Goal: Check status: Check status

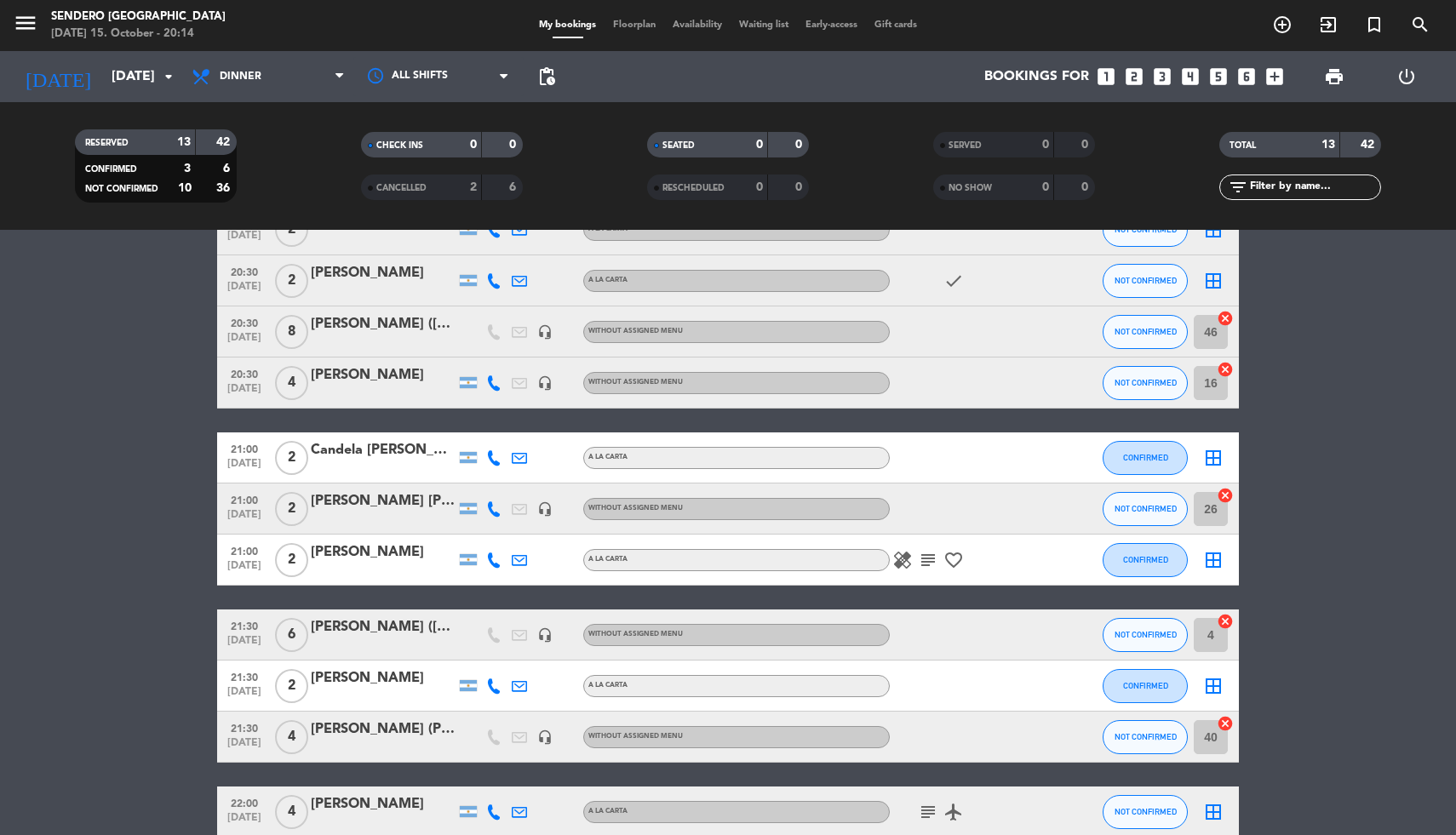
scroll to position [112, 0]
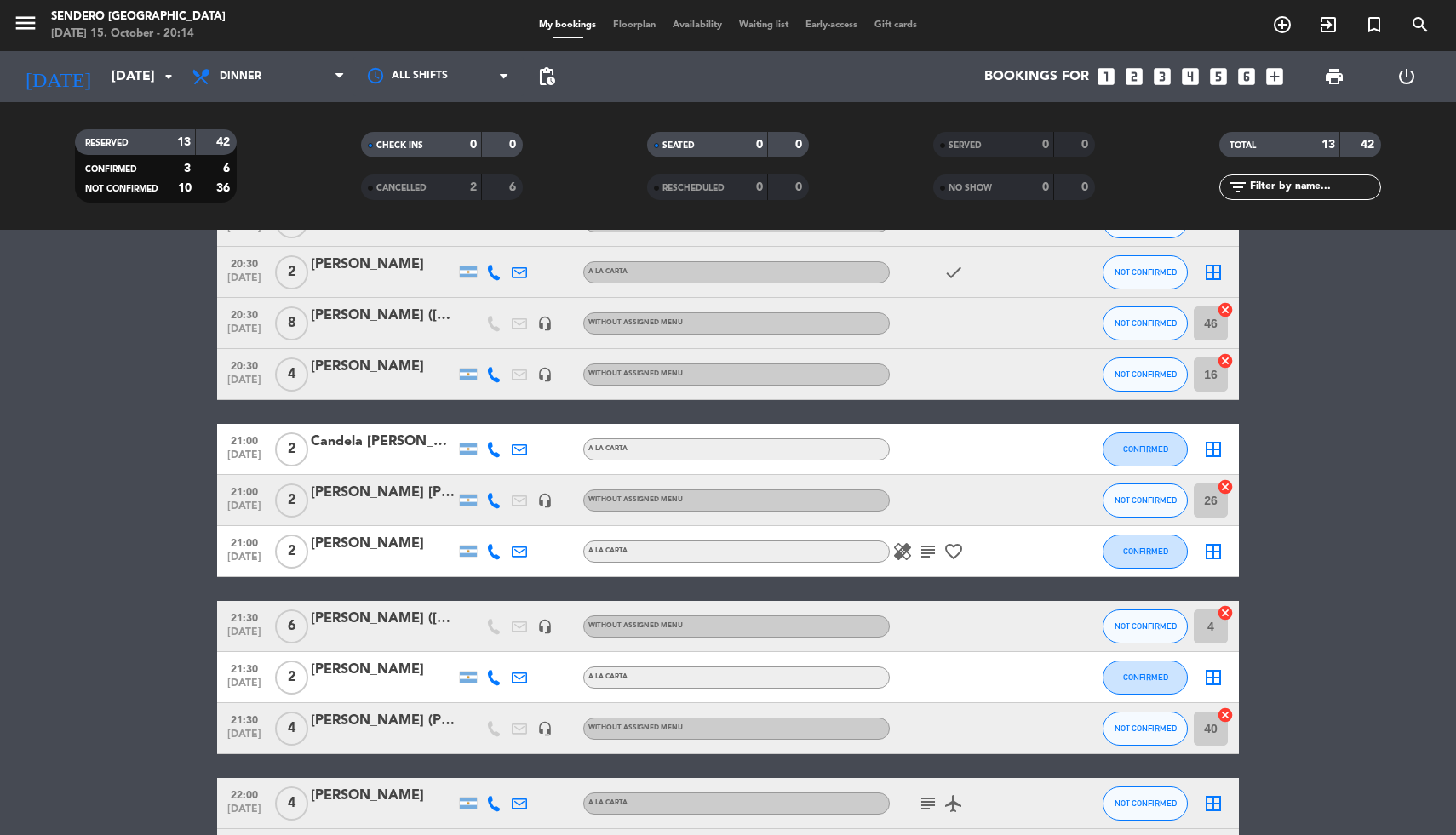
click at [363, 494] on div "[PERSON_NAME] [PERSON_NAME] (Comercial)" at bounding box center [383, 492] width 145 height 22
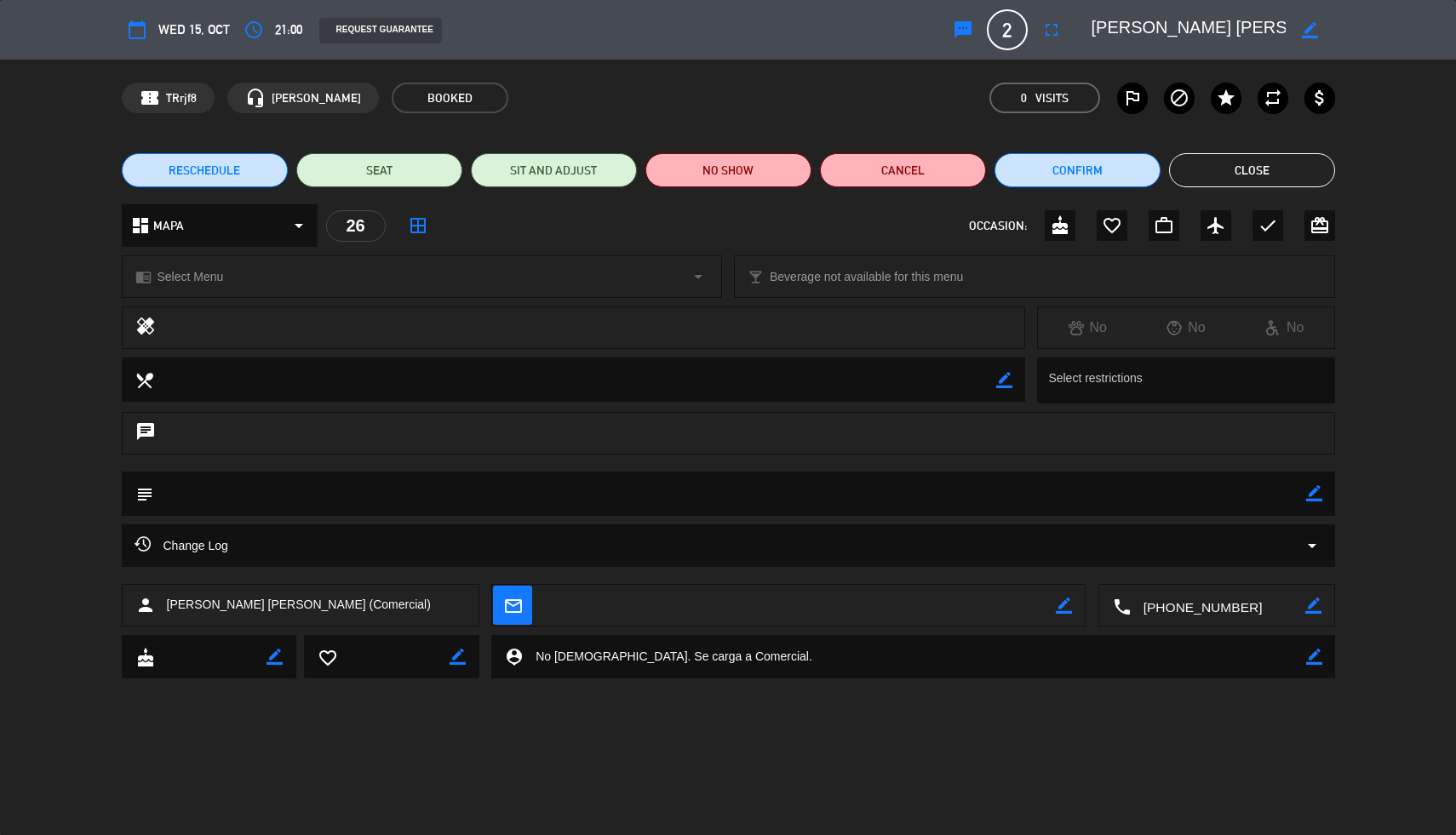
scroll to position [0, 68]
click at [1233, 166] on button "Close" at bounding box center [1252, 170] width 166 height 34
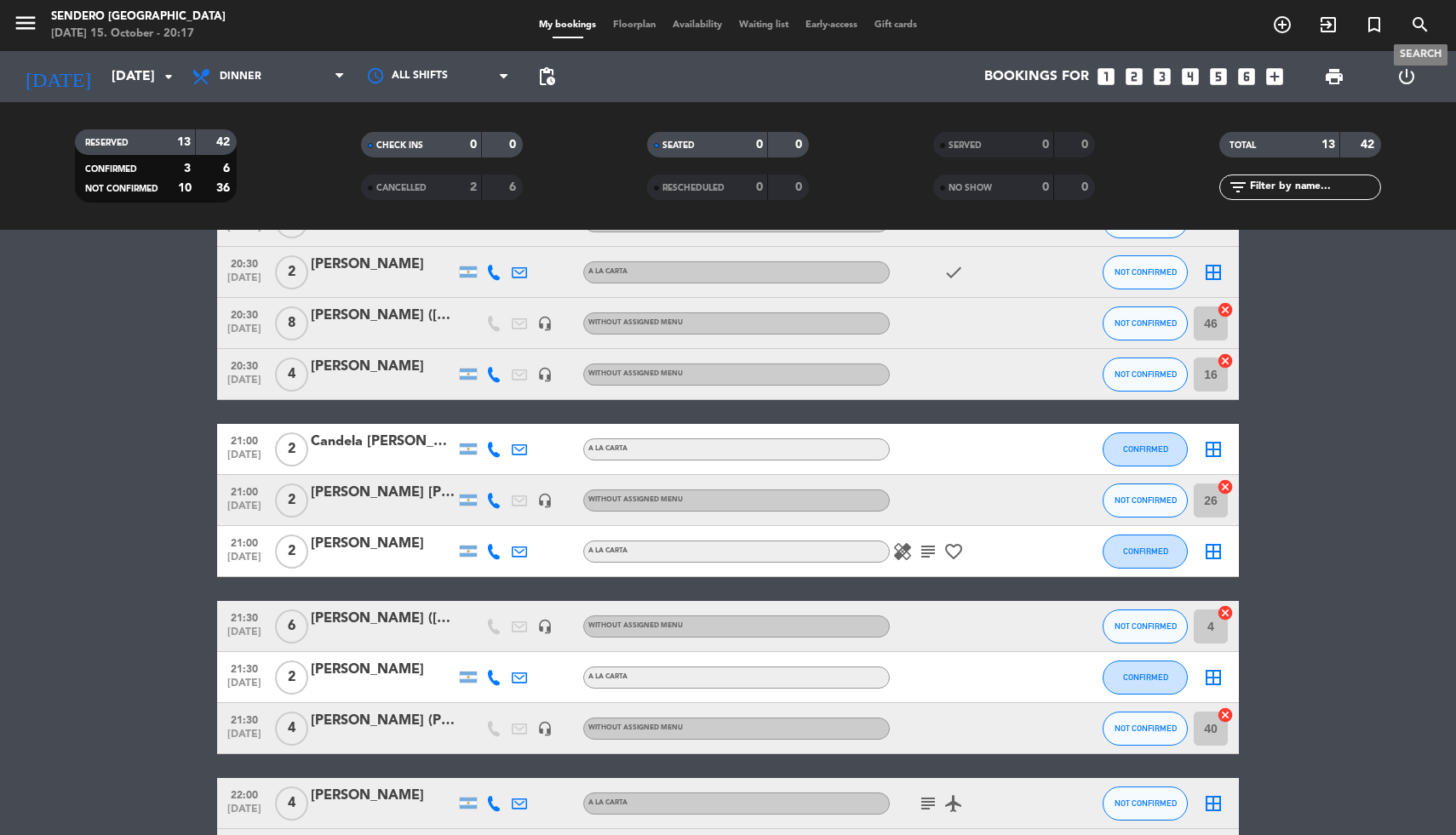
click at [1428, 24] on icon "search" at bounding box center [1420, 24] width 20 height 20
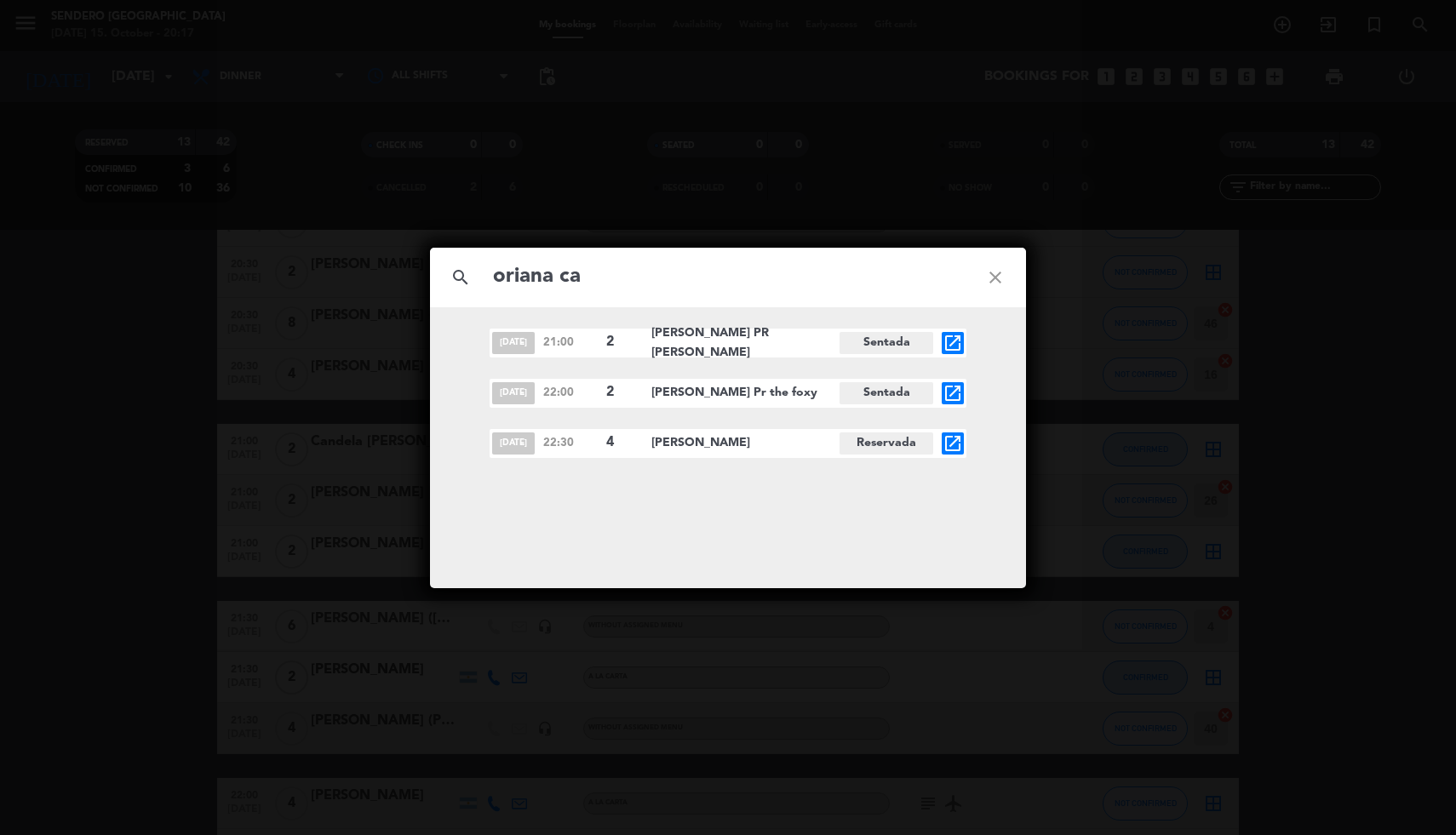
type input "oriana ca"
click at [994, 275] on icon "close" at bounding box center [995, 277] width 61 height 61
click at [999, 271] on icon "close" at bounding box center [995, 277] width 61 height 61
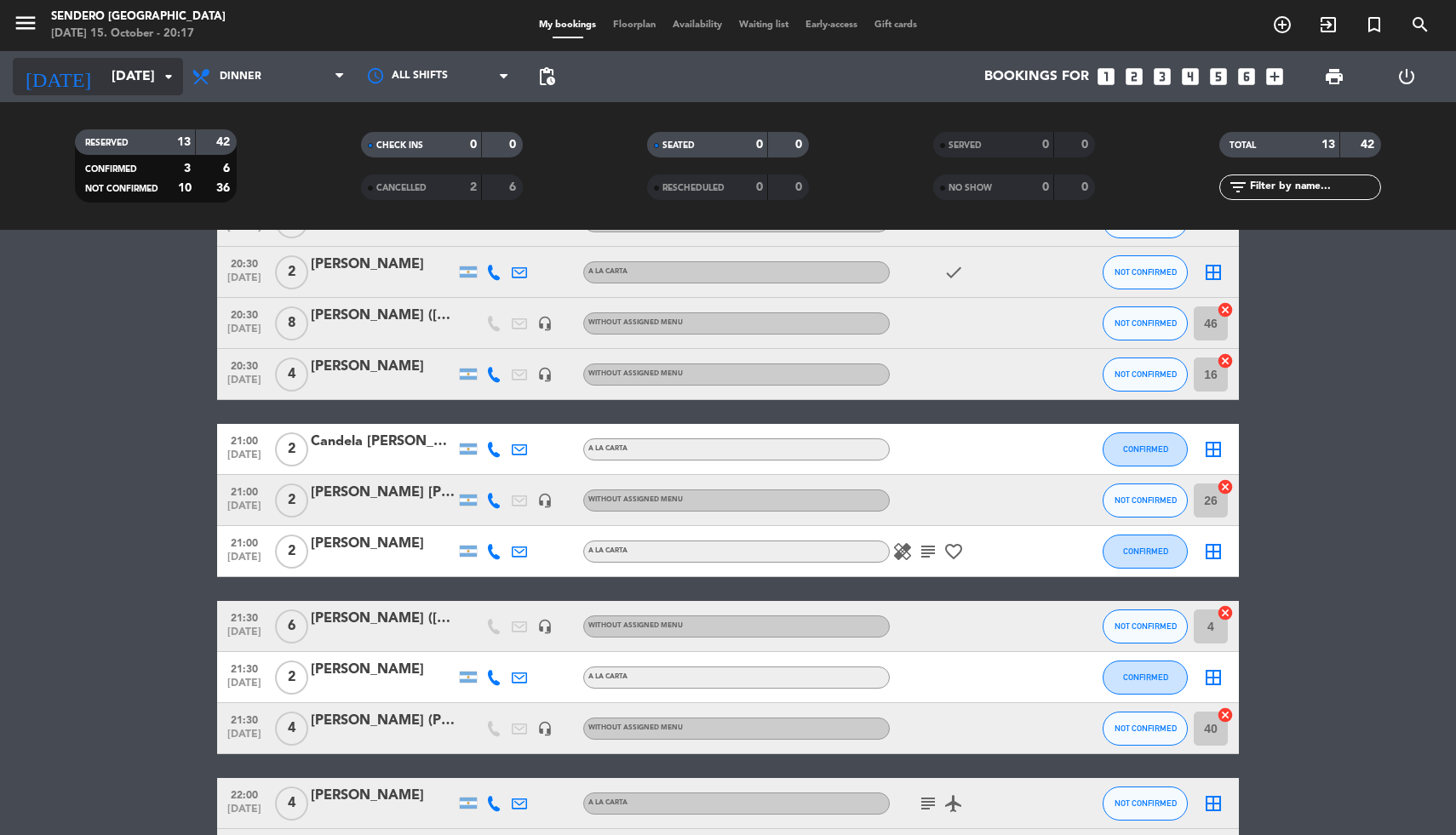
click at [151, 76] on input "[DATE]" at bounding box center [193, 76] width 179 height 33
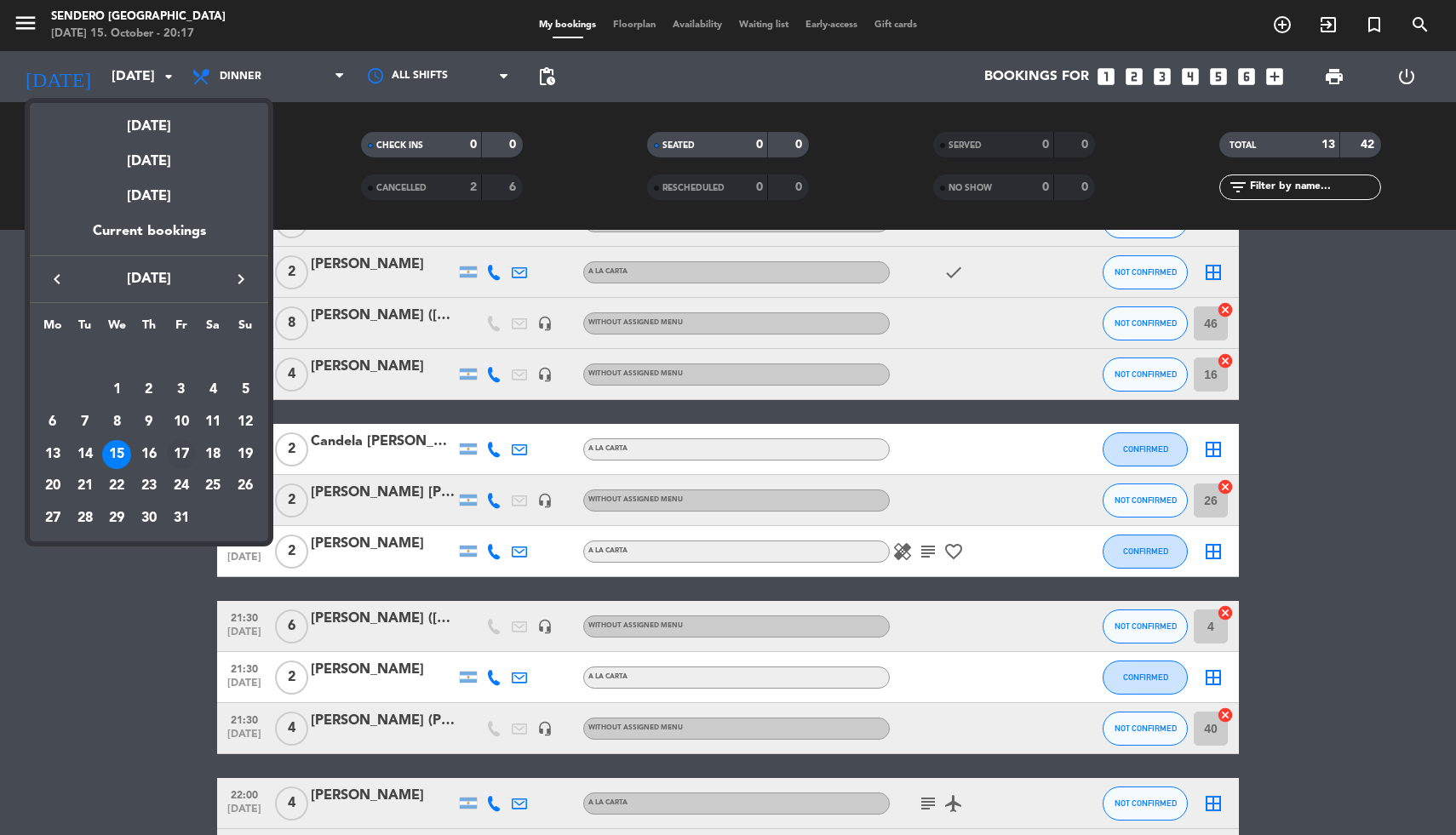
click at [176, 458] on div "17" at bounding box center [181, 454] width 29 height 29
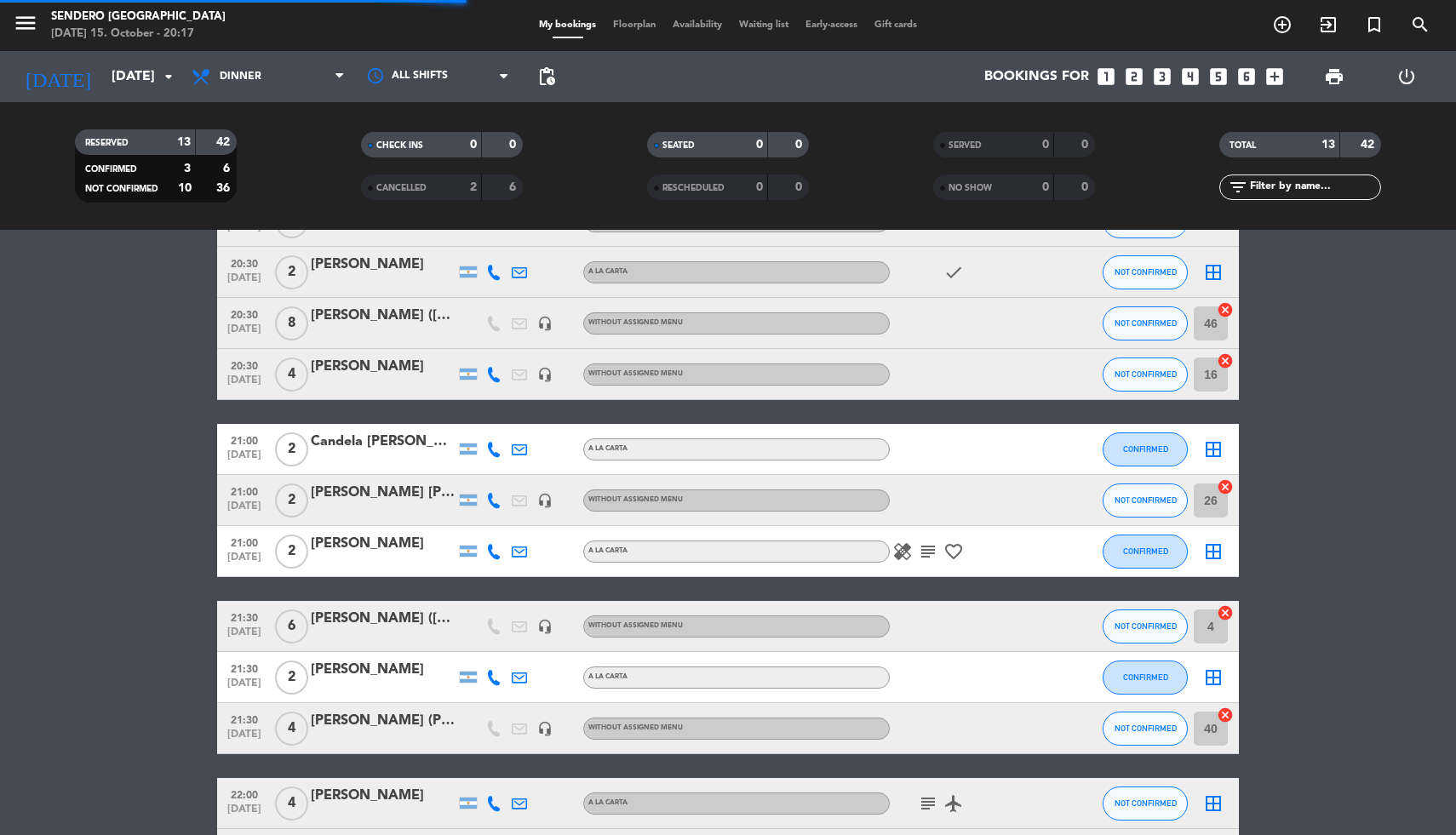
scroll to position [38, 0]
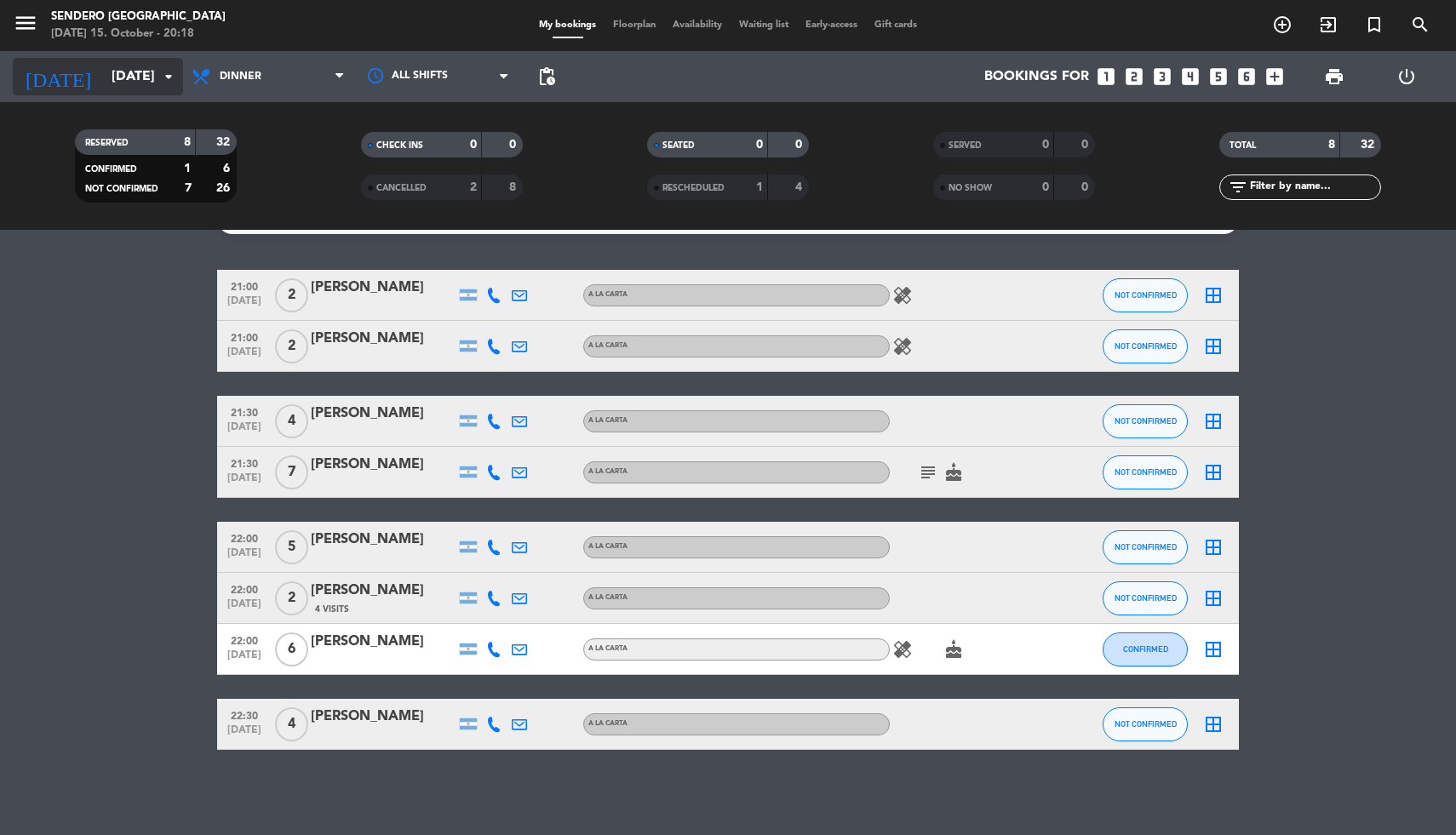
click at [117, 73] on input "[DATE]" at bounding box center [193, 76] width 179 height 33
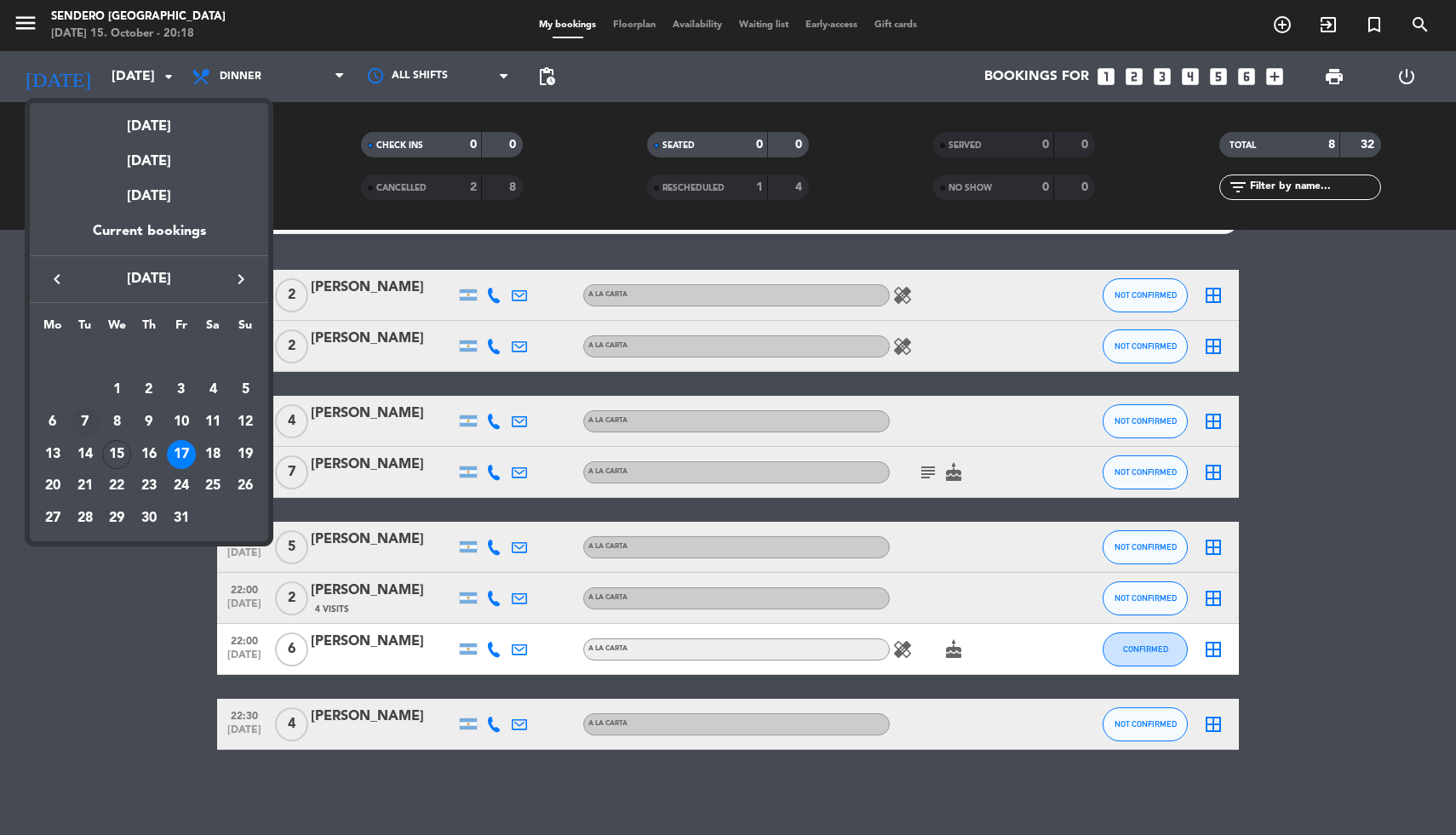
click at [91, 418] on div "7" at bounding box center [85, 422] width 29 height 29
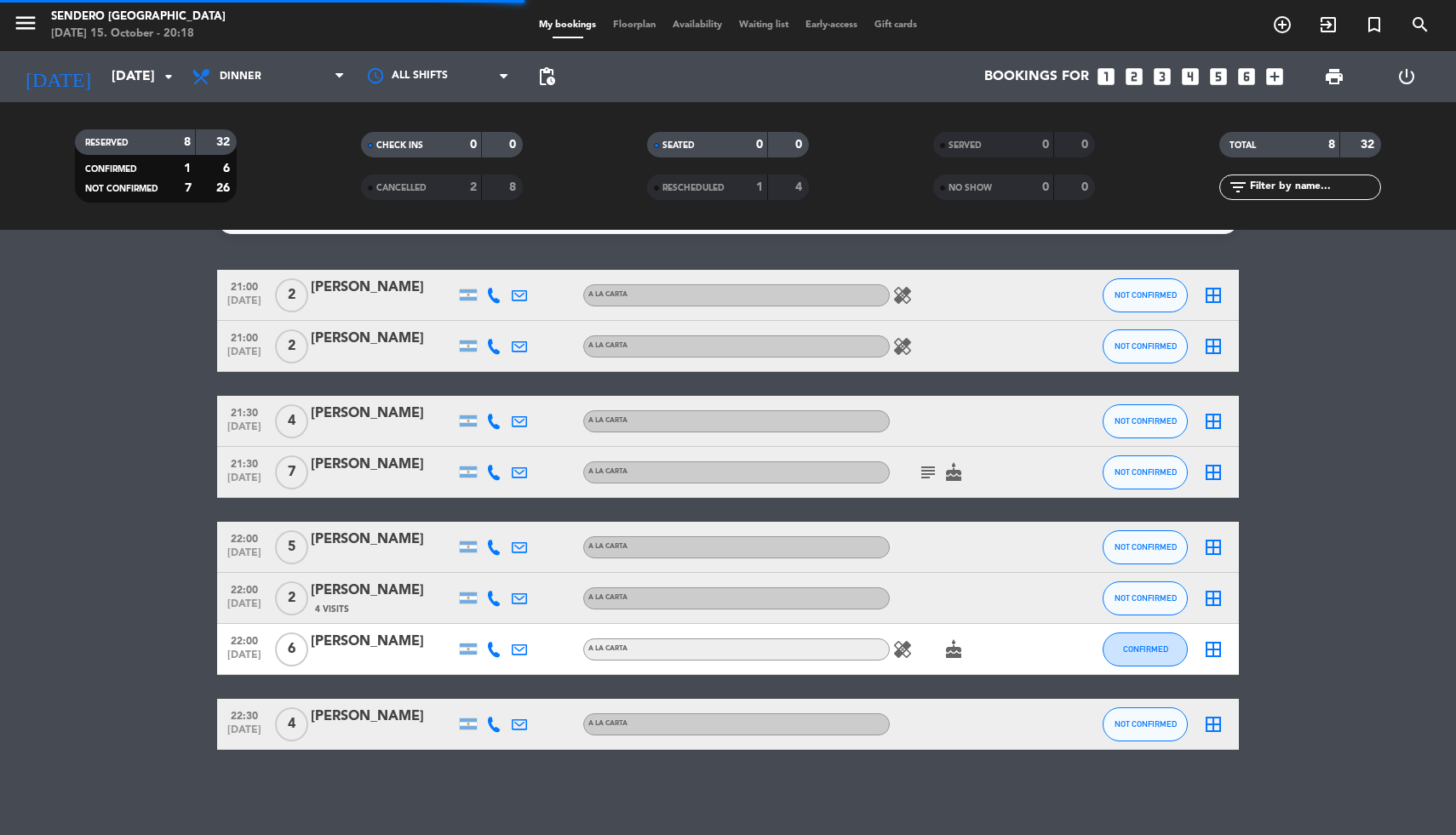
scroll to position [0, 0]
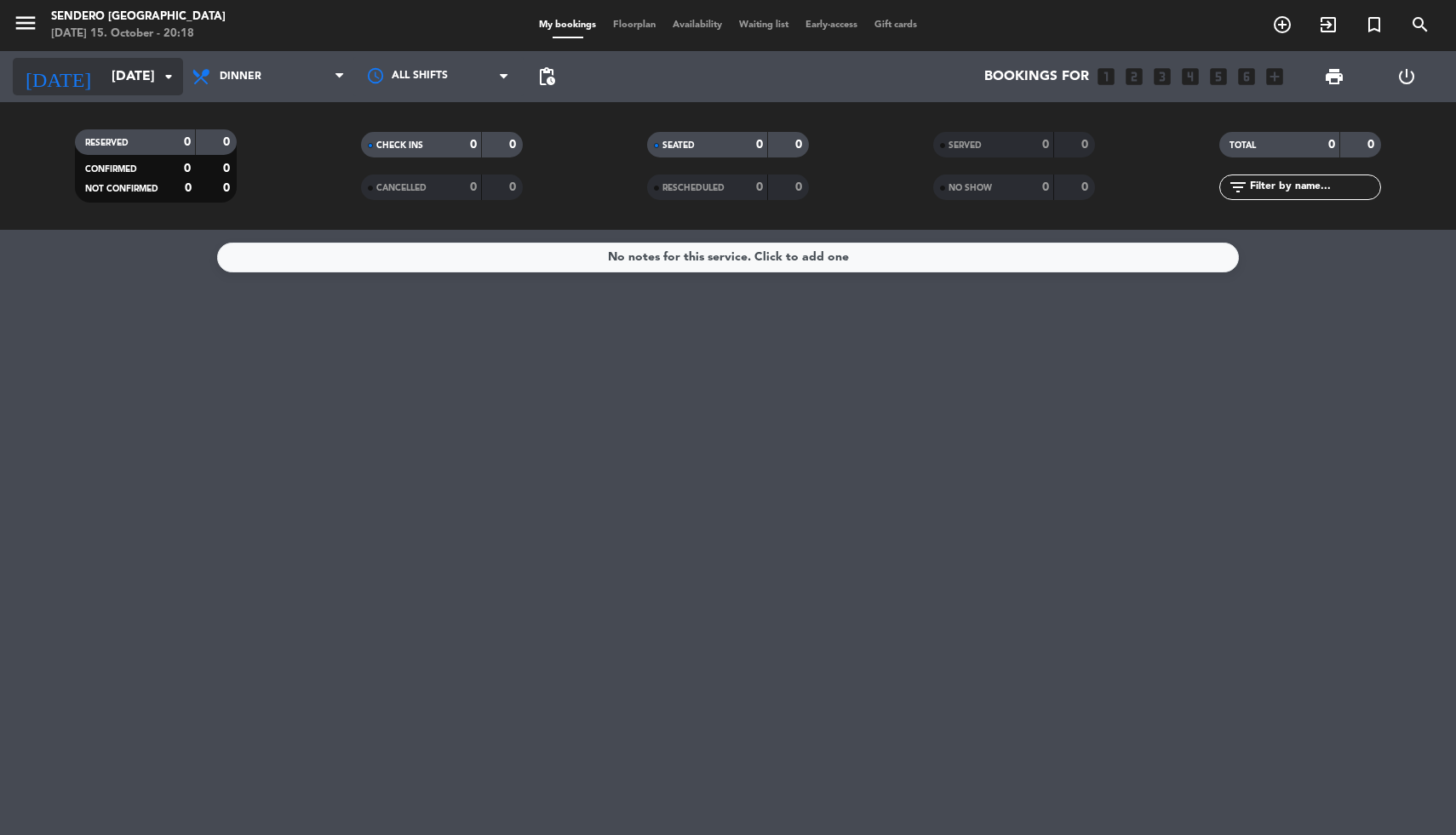
click at [160, 71] on icon "arrow_drop_down" at bounding box center [168, 76] width 20 height 20
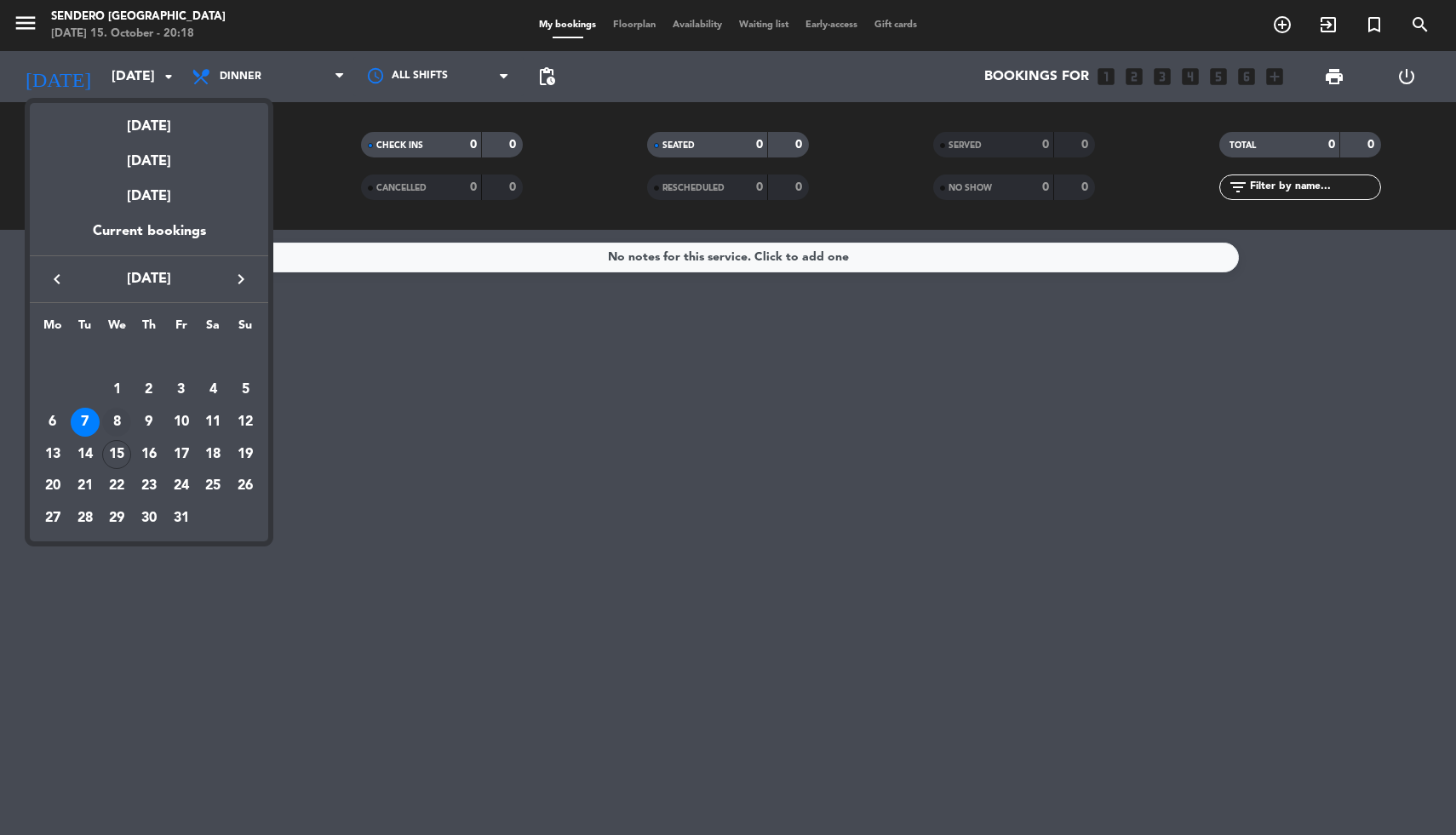
click at [123, 418] on div "8" at bounding box center [116, 422] width 29 height 29
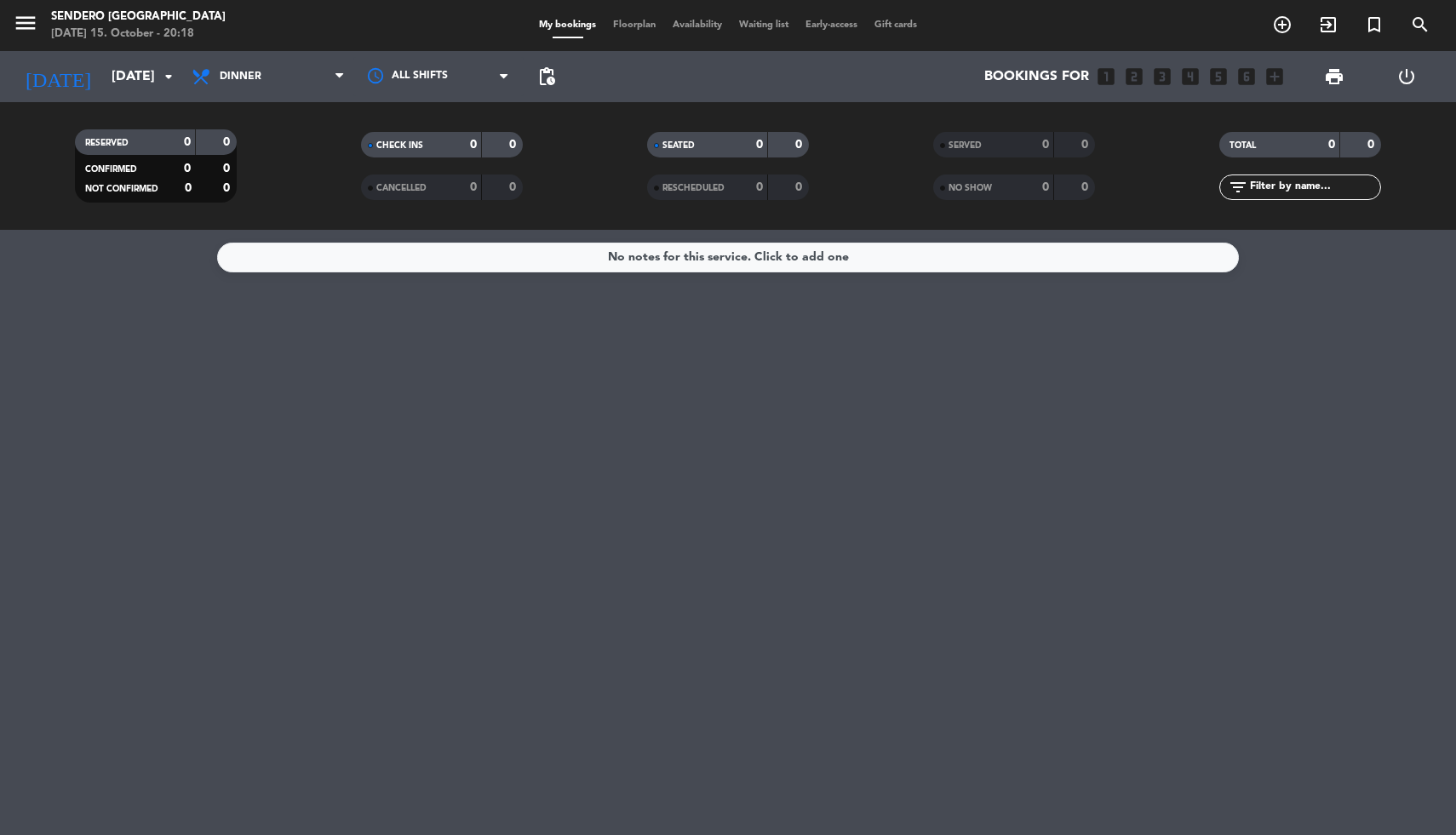
type input "[DATE]"
